Goal: Task Accomplishment & Management: Manage account settings

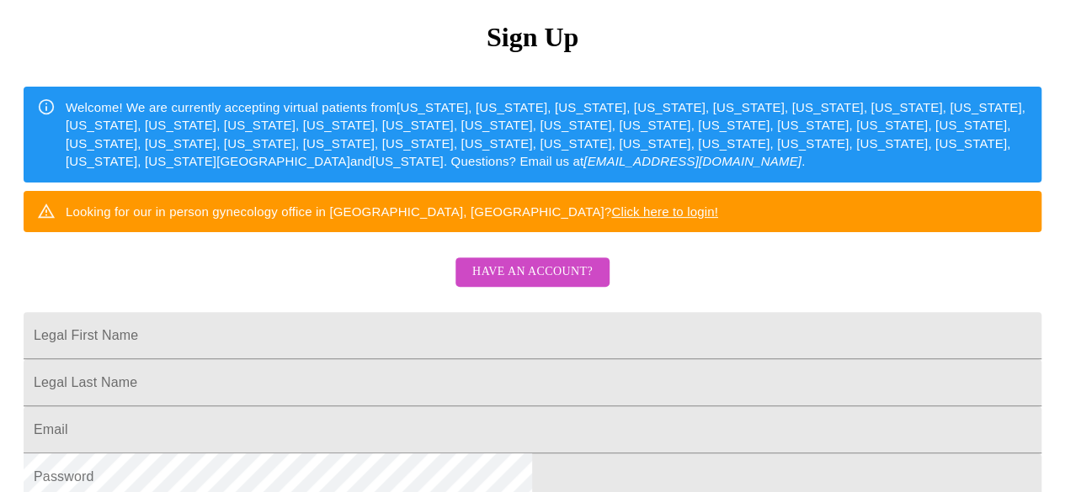
click at [530, 283] on span "Have an account?" at bounding box center [532, 272] width 120 height 21
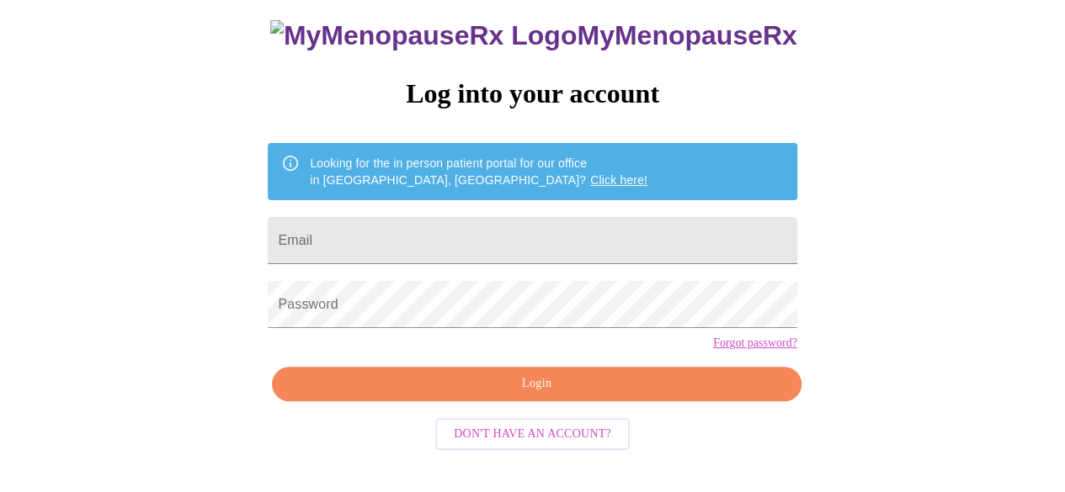
scroll to position [106, 0]
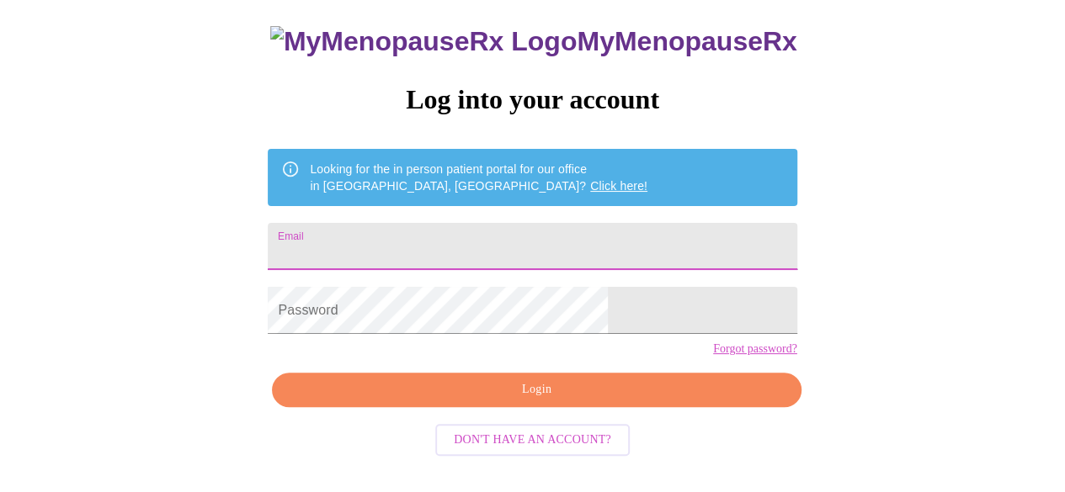
click at [412, 225] on input "Email" at bounding box center [532, 246] width 528 height 47
type input "[EMAIL_ADDRESS][DOMAIN_NAME]"
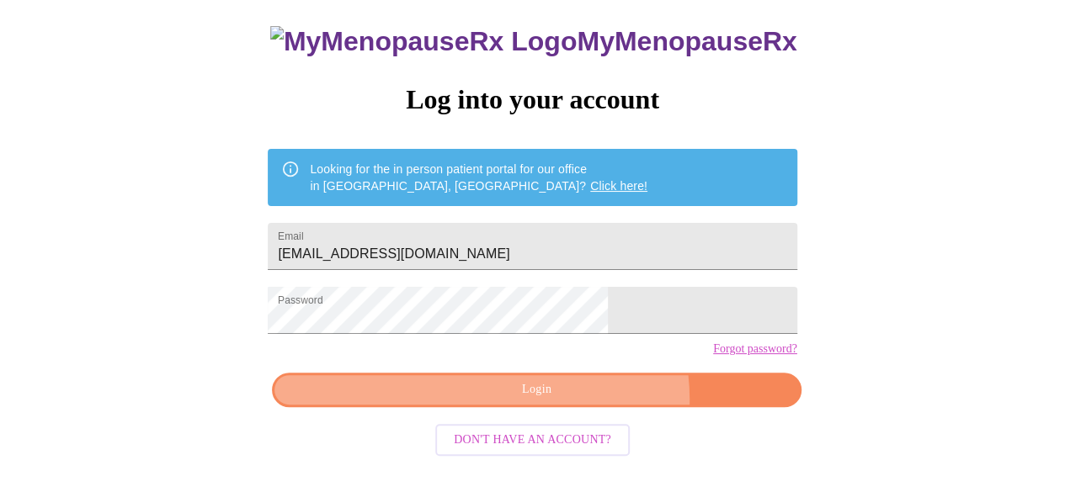
click at [576, 401] on span "Login" at bounding box center [536, 390] width 490 height 21
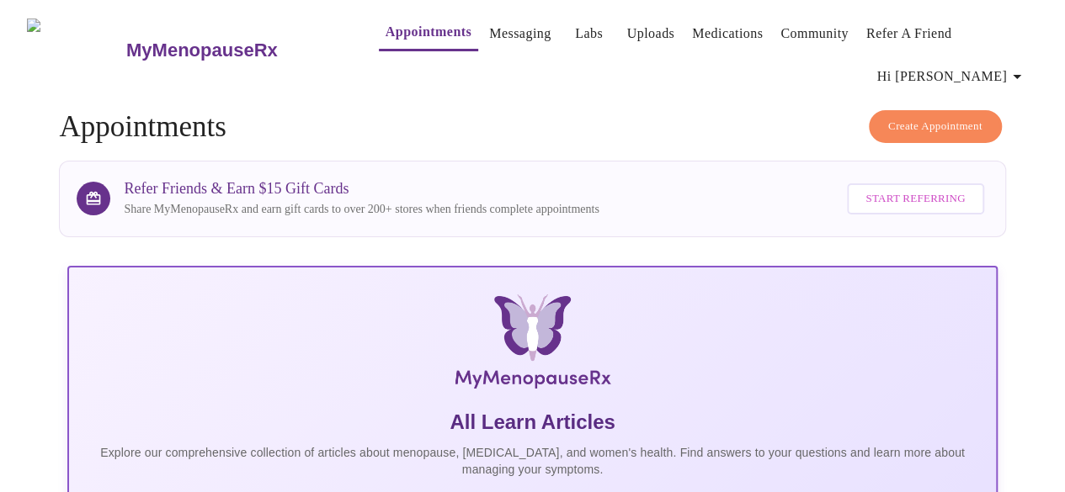
click at [385, 35] on link "Appointments" at bounding box center [428, 32] width 86 height 24
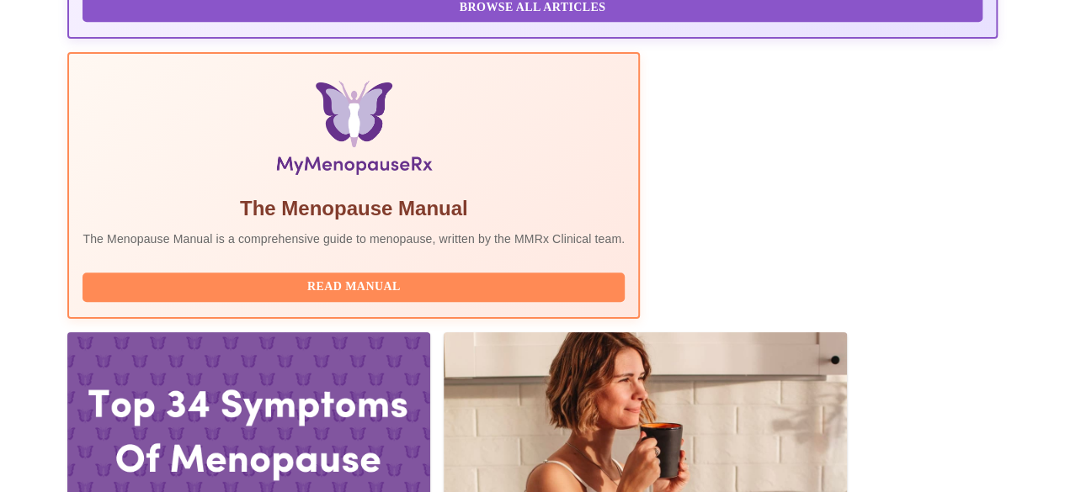
scroll to position [673, 0]
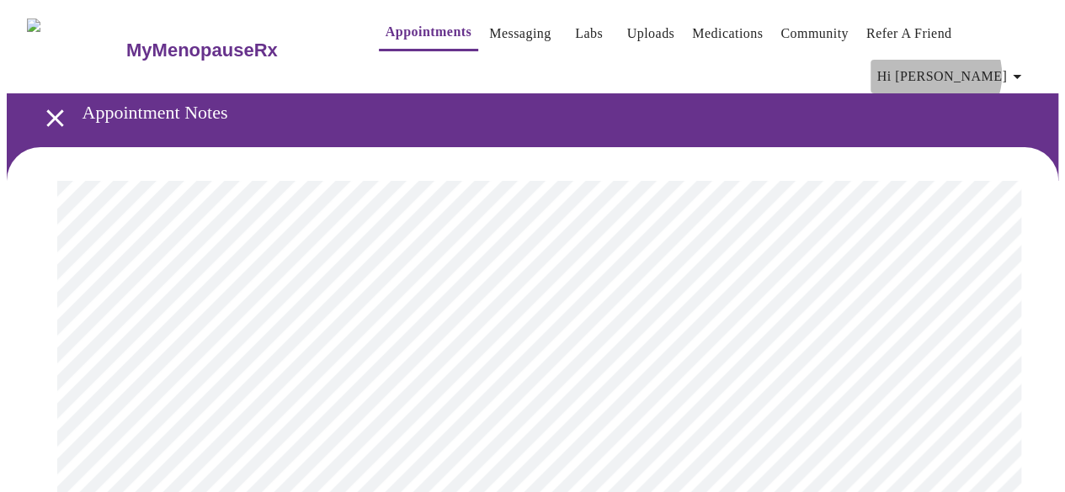
click at [1021, 75] on icon "button" at bounding box center [1016, 77] width 8 height 4
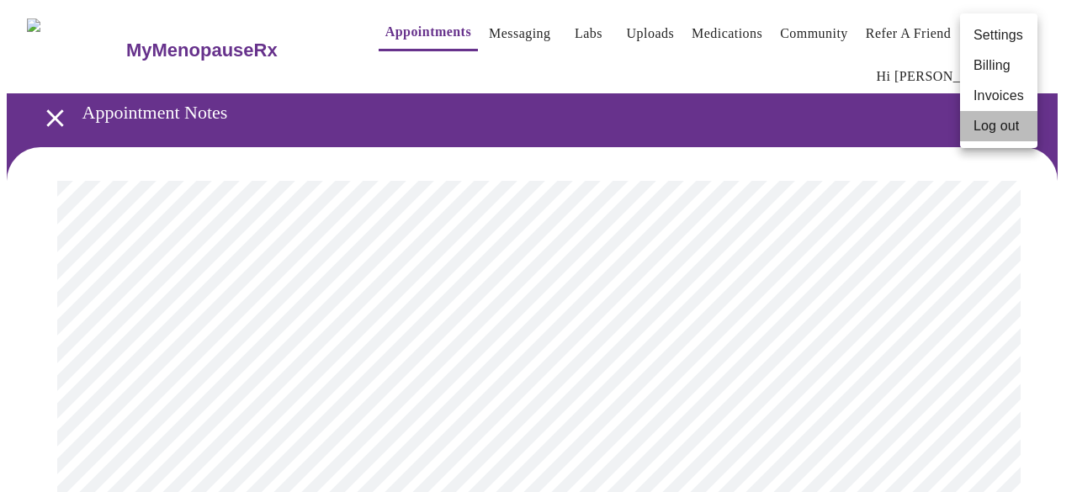
click at [1001, 127] on li "Log out" at bounding box center [998, 126] width 77 height 30
